Goal: Task Accomplishment & Management: Use online tool/utility

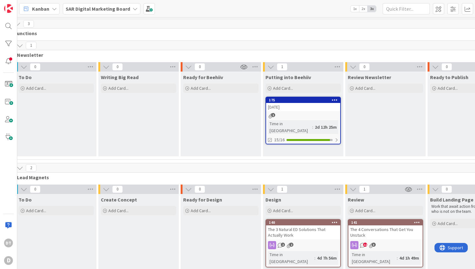
scroll to position [0, 96]
click at [368, 228] on div "The 4 Conversations That Get You Unstuck" at bounding box center [385, 233] width 74 height 14
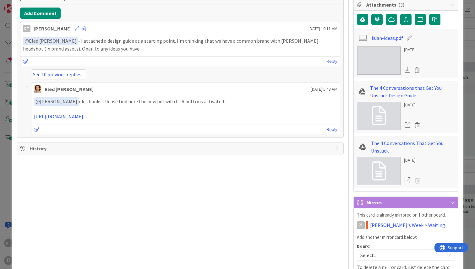
scroll to position [153, 0]
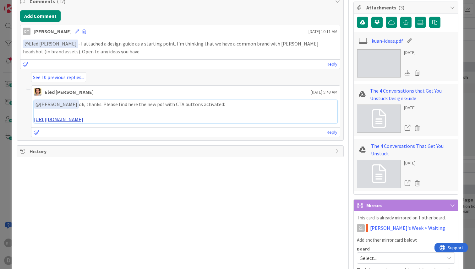
click at [83, 121] on link "[URL][DOMAIN_NAME]" at bounding box center [58, 119] width 49 height 6
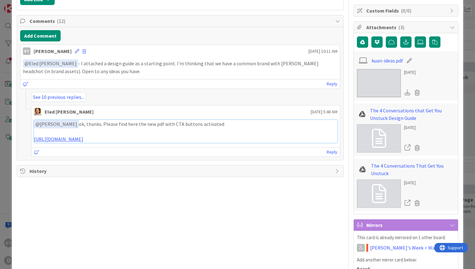
scroll to position [0, 0]
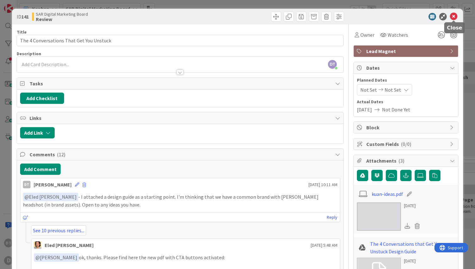
click at [453, 15] on icon at bounding box center [454, 17] width 8 height 8
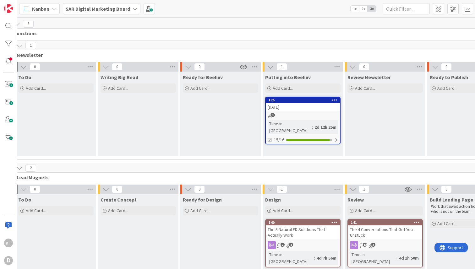
click at [118, 10] on b "SAR Digital Marketing Board" at bounding box center [98, 9] width 64 height 6
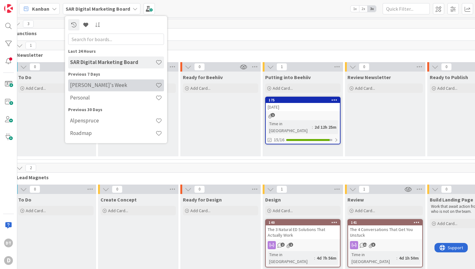
click at [89, 87] on h4 "[PERSON_NAME]'s Week" at bounding box center [112, 85] width 85 height 6
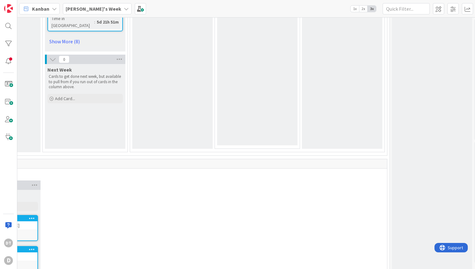
scroll to position [508, 0]
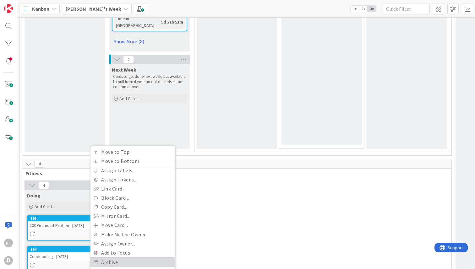
click at [111, 258] on link "Archive" at bounding box center [132, 262] width 85 height 9
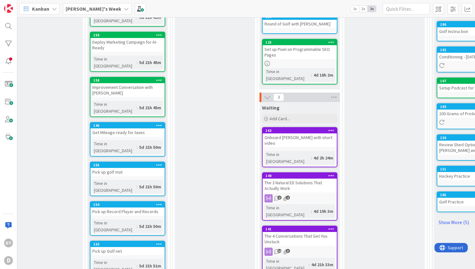
scroll to position [164, 22]
